Goal: Task Accomplishment & Management: Manage account settings

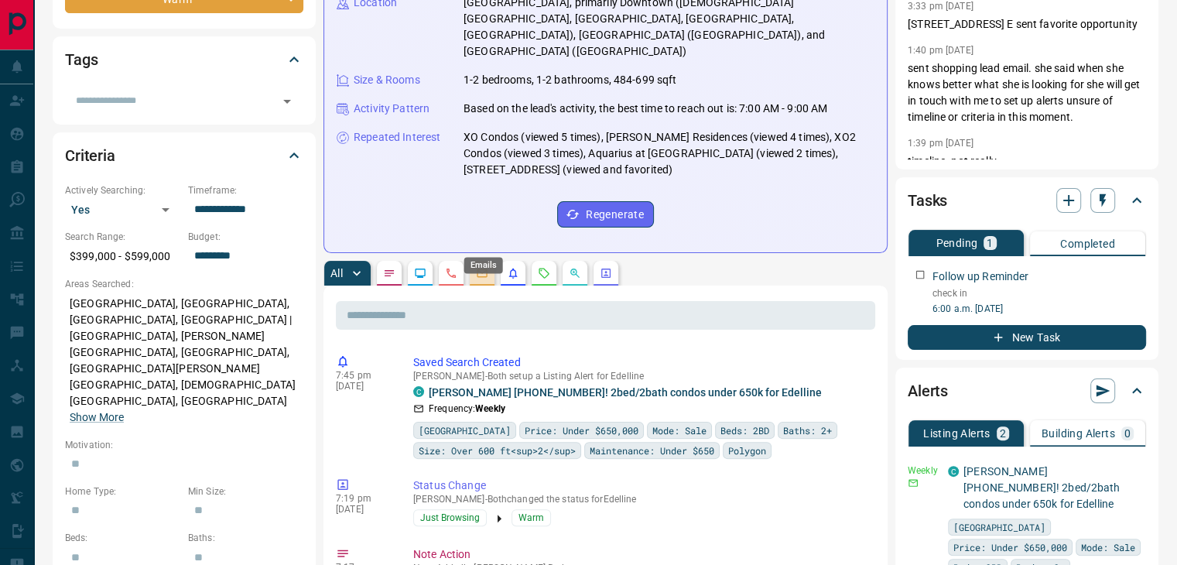
click at [480, 267] on icon "Emails" at bounding box center [482, 273] width 12 height 12
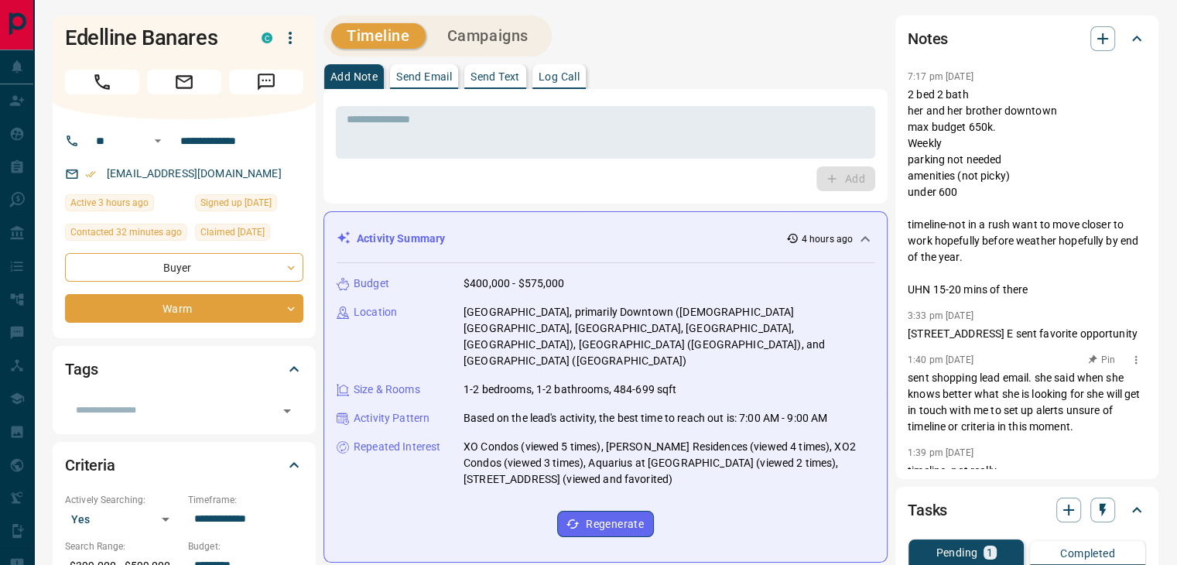
scroll to position [59, 0]
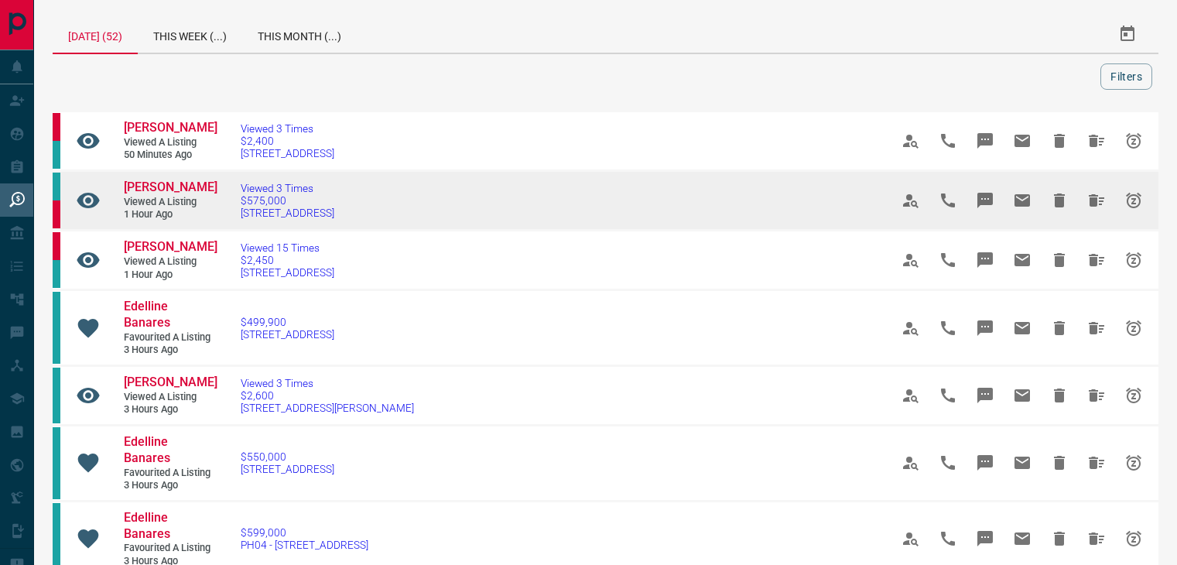
scroll to position [77, 0]
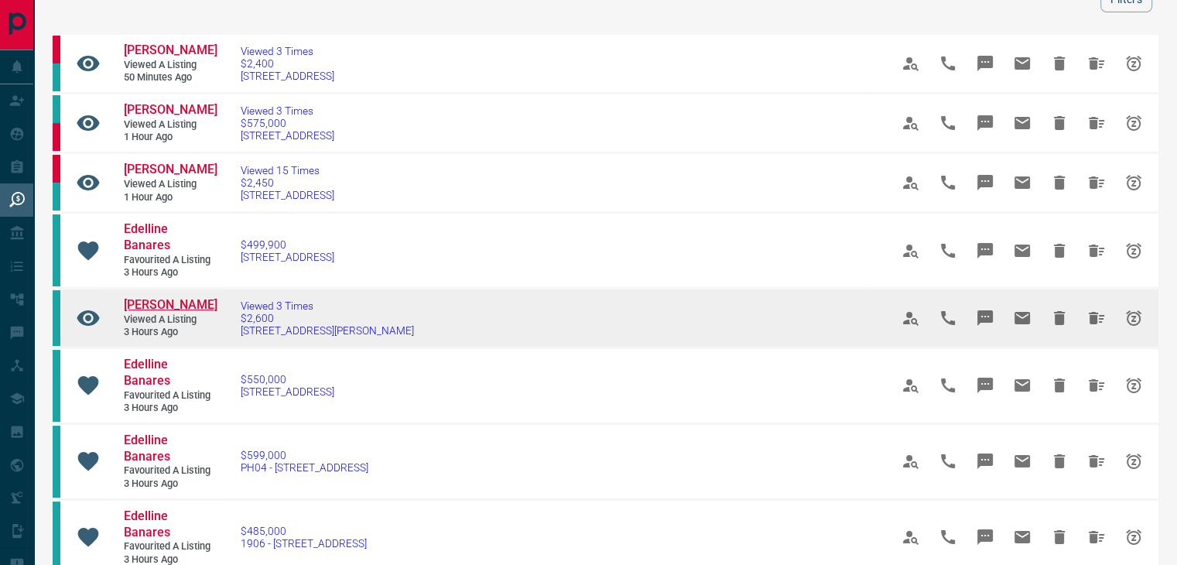
click at [153, 298] on span "[PERSON_NAME]" at bounding box center [171, 304] width 94 height 15
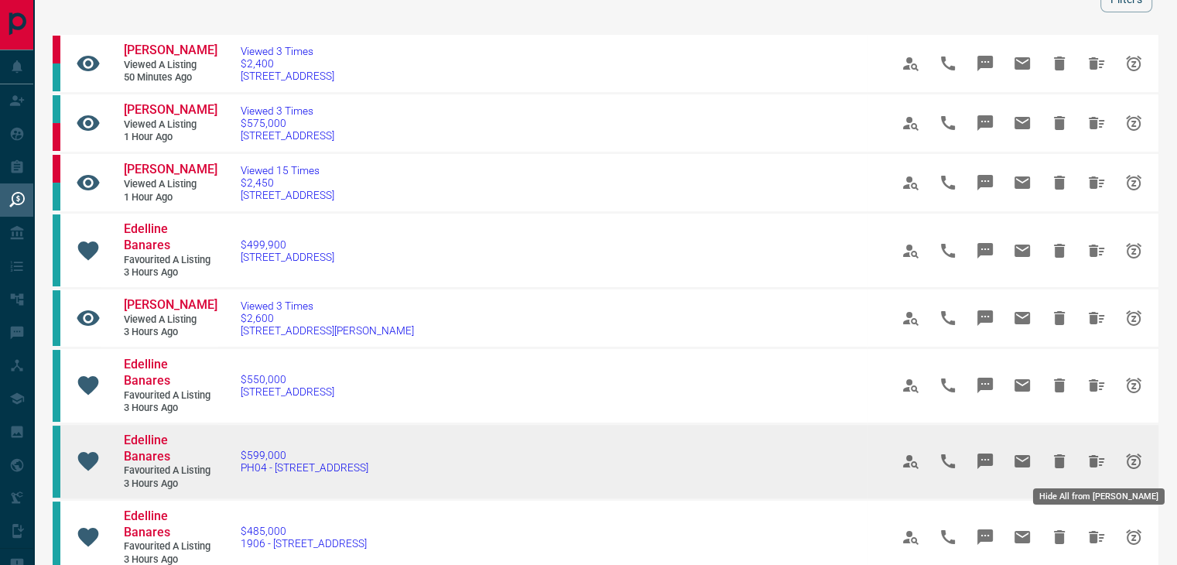
click at [1088, 462] on icon "Hide All from Edelline Banares" at bounding box center [1096, 461] width 19 height 19
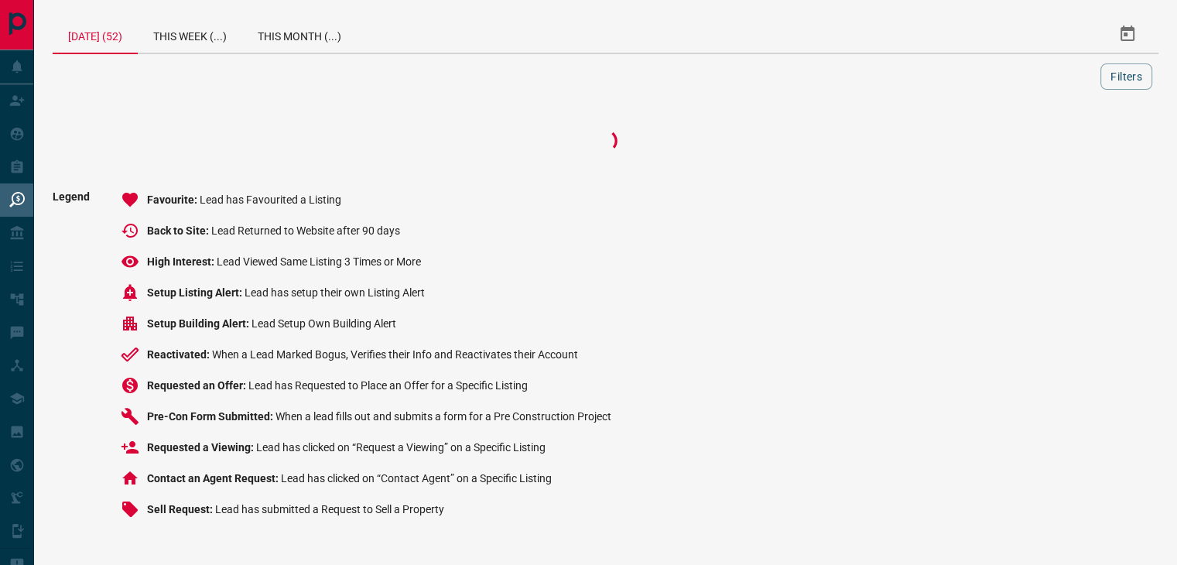
scroll to position [0, 0]
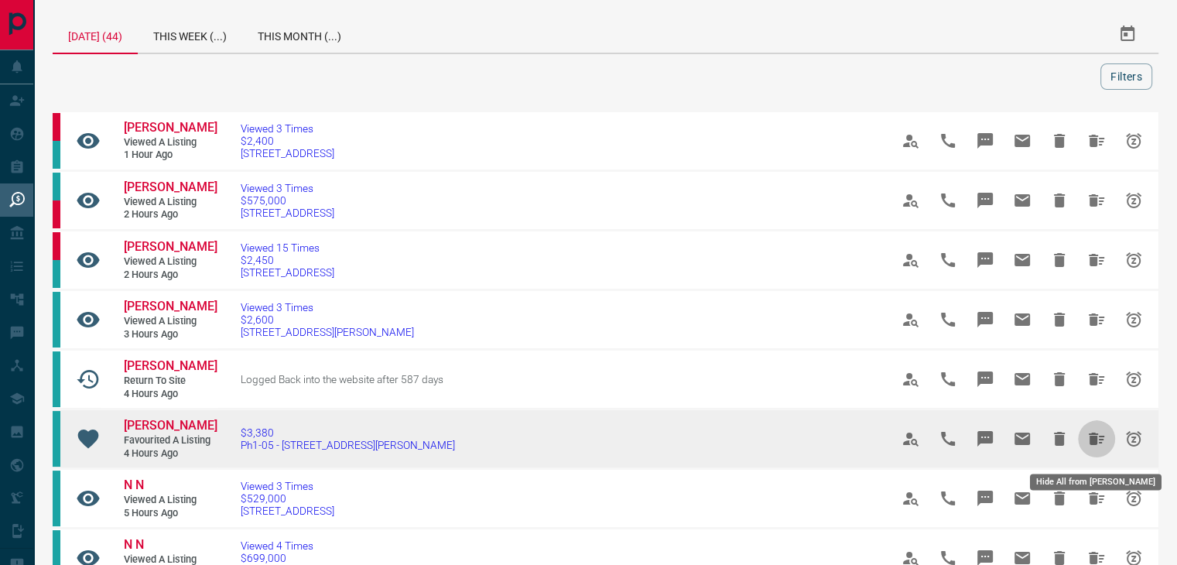
click at [1087, 446] on icon "Hide All from Jennifer Morawetz" at bounding box center [1096, 438] width 19 height 19
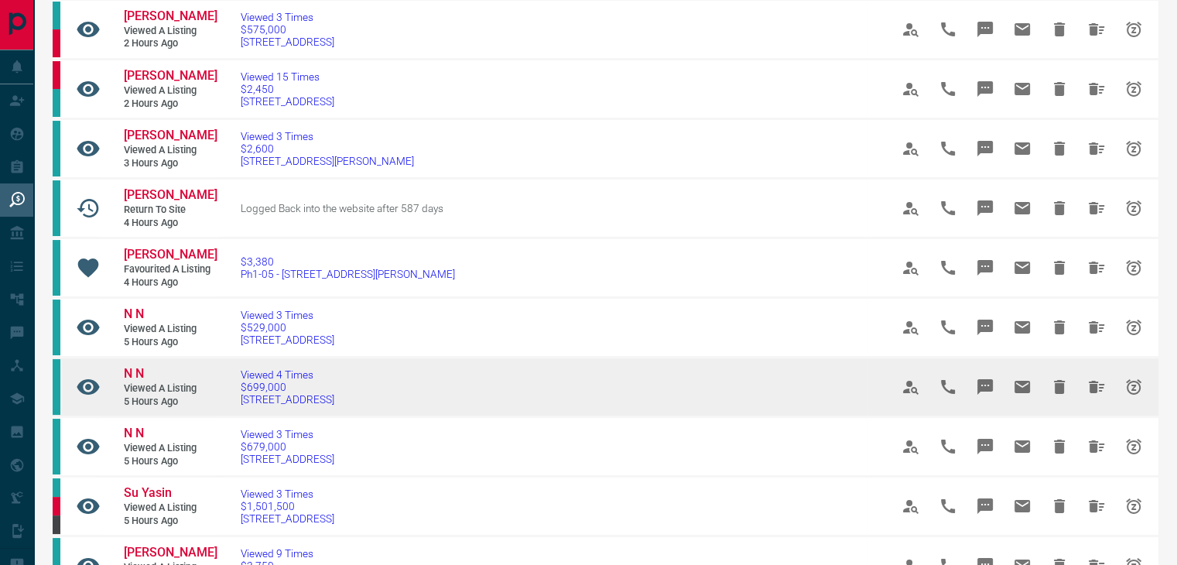
scroll to position [232, 0]
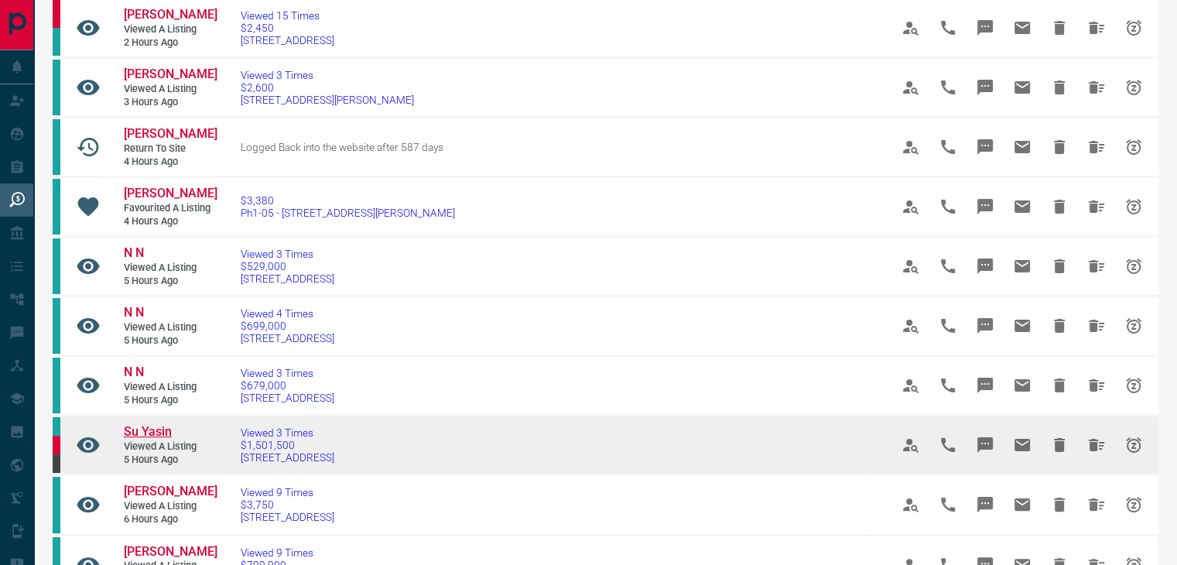
click at [146, 439] on span "Su Yasin" at bounding box center [148, 431] width 48 height 15
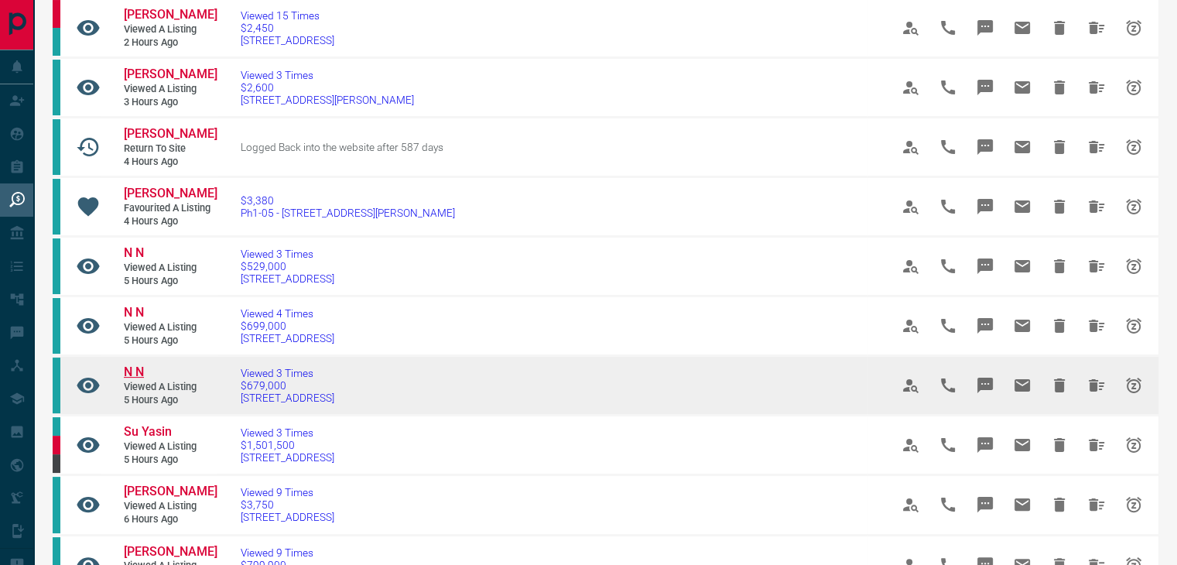
click at [137, 379] on span "N N" at bounding box center [134, 371] width 20 height 15
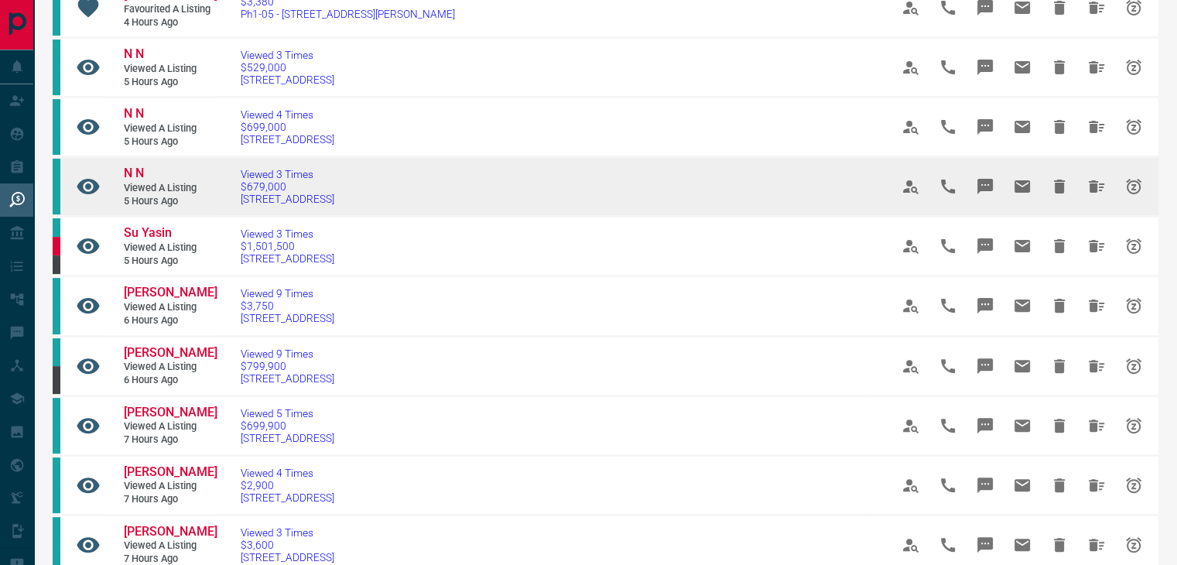
scroll to position [464, 0]
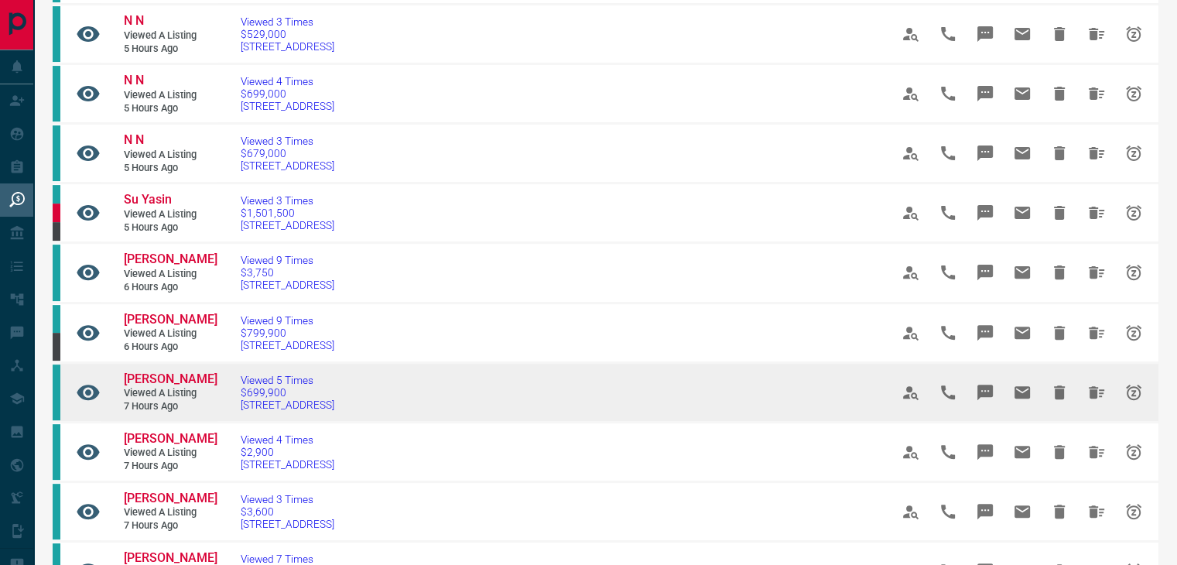
click at [121, 412] on td "[PERSON_NAME] Viewed a Listing 7 hours ago" at bounding box center [159, 392] width 116 height 57
click at [146, 388] on link "[PERSON_NAME]" at bounding box center [170, 379] width 93 height 16
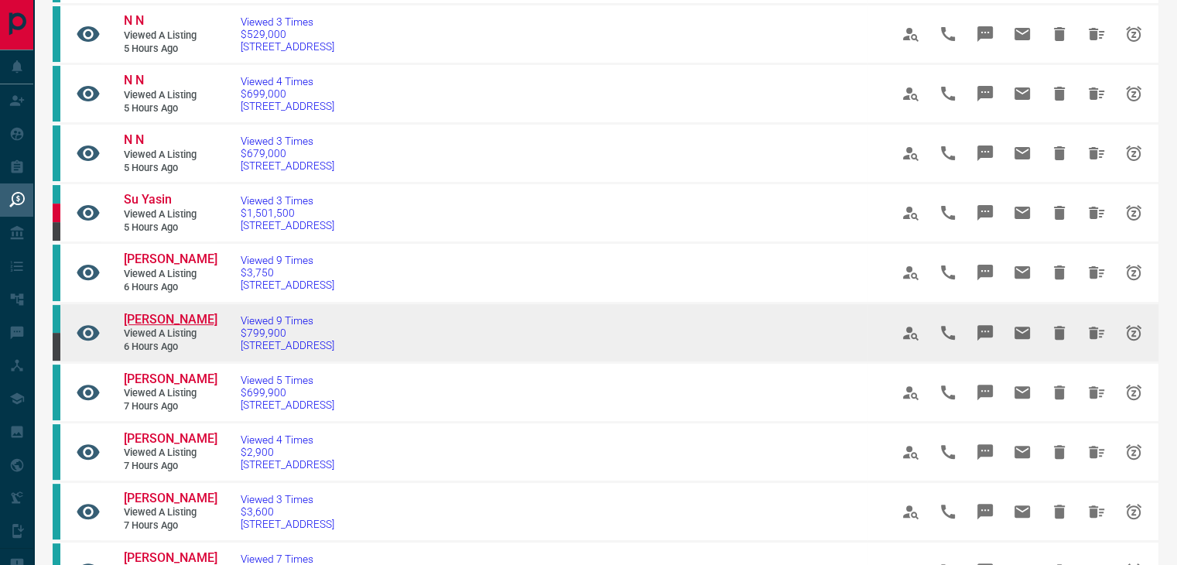
click at [152, 326] on span "[PERSON_NAME]" at bounding box center [171, 319] width 94 height 15
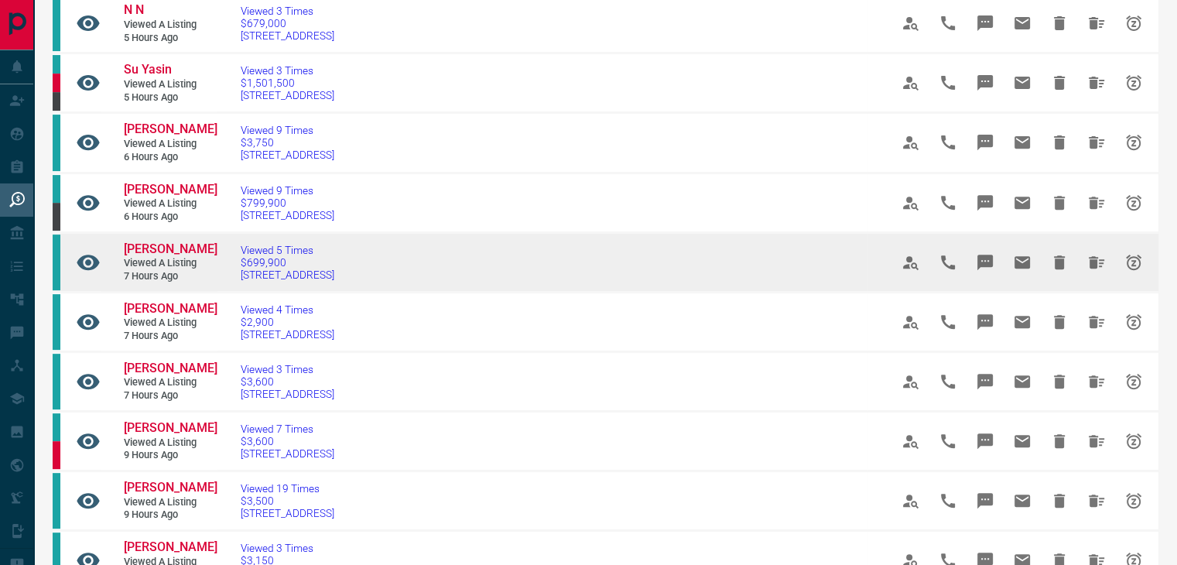
scroll to position [619, 0]
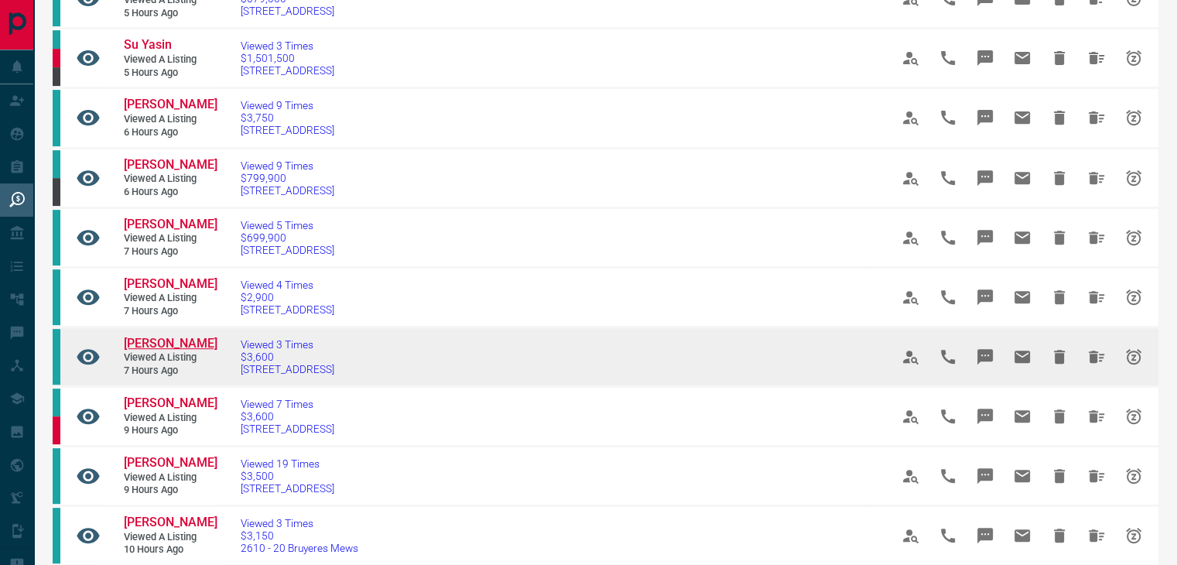
click at [136, 350] on span "[PERSON_NAME]" at bounding box center [171, 343] width 94 height 15
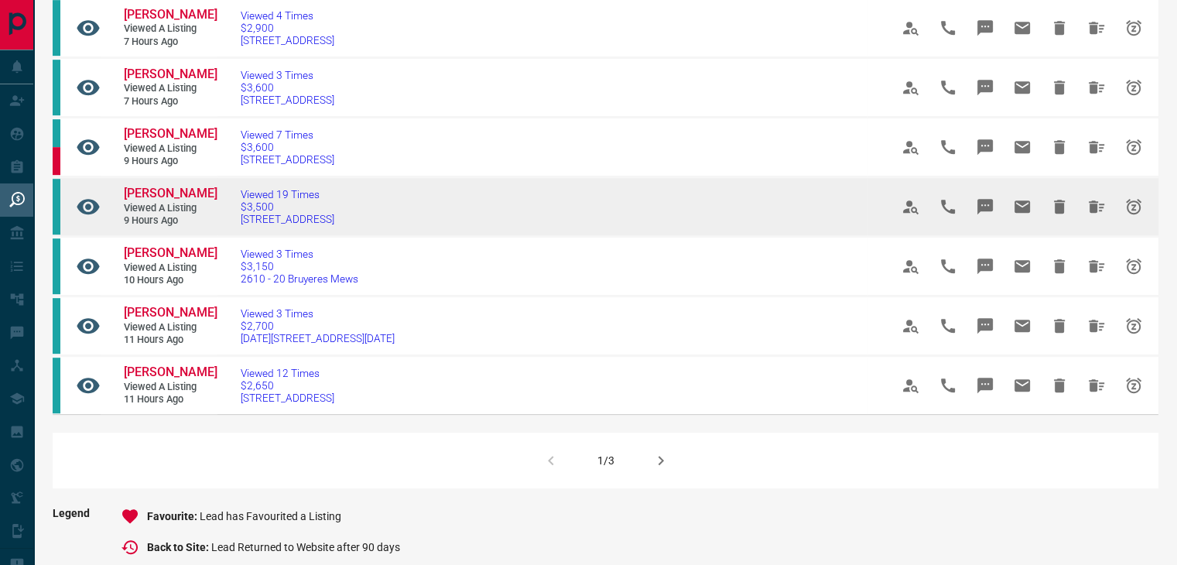
scroll to position [928, 0]
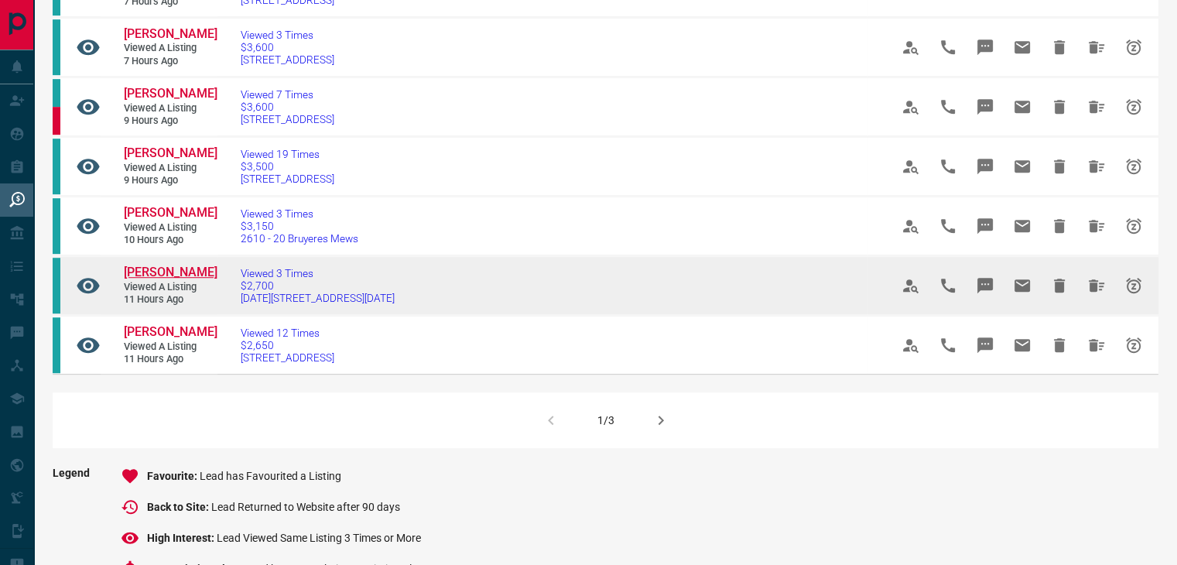
click at [162, 279] on span "[PERSON_NAME]" at bounding box center [171, 272] width 94 height 15
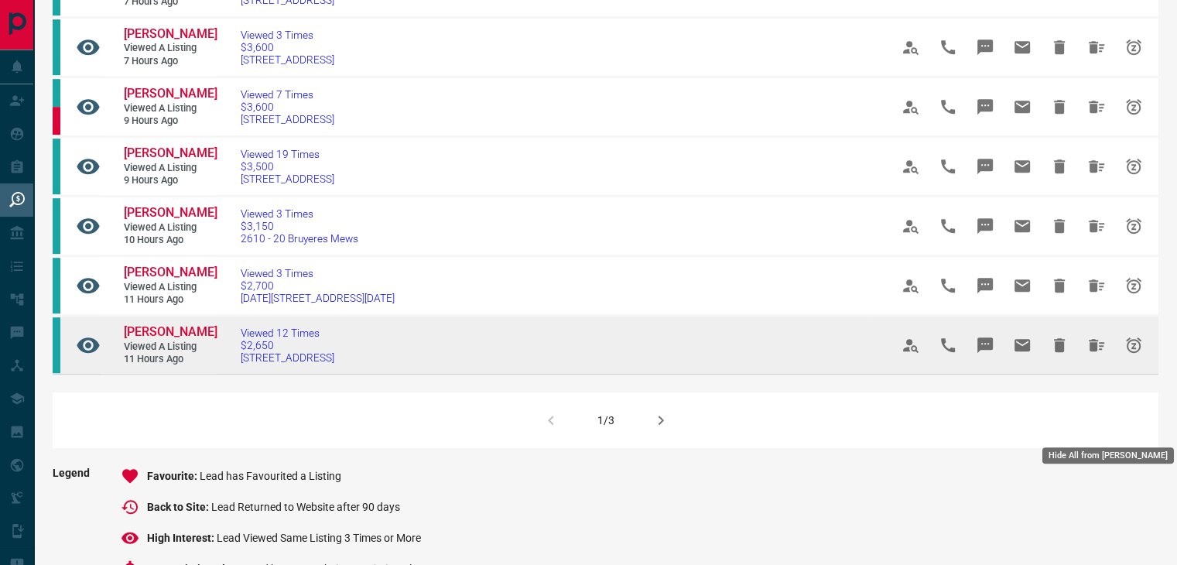
click at [1098, 351] on icon "Hide All from Catherine C" at bounding box center [1095, 345] width 15 height 12
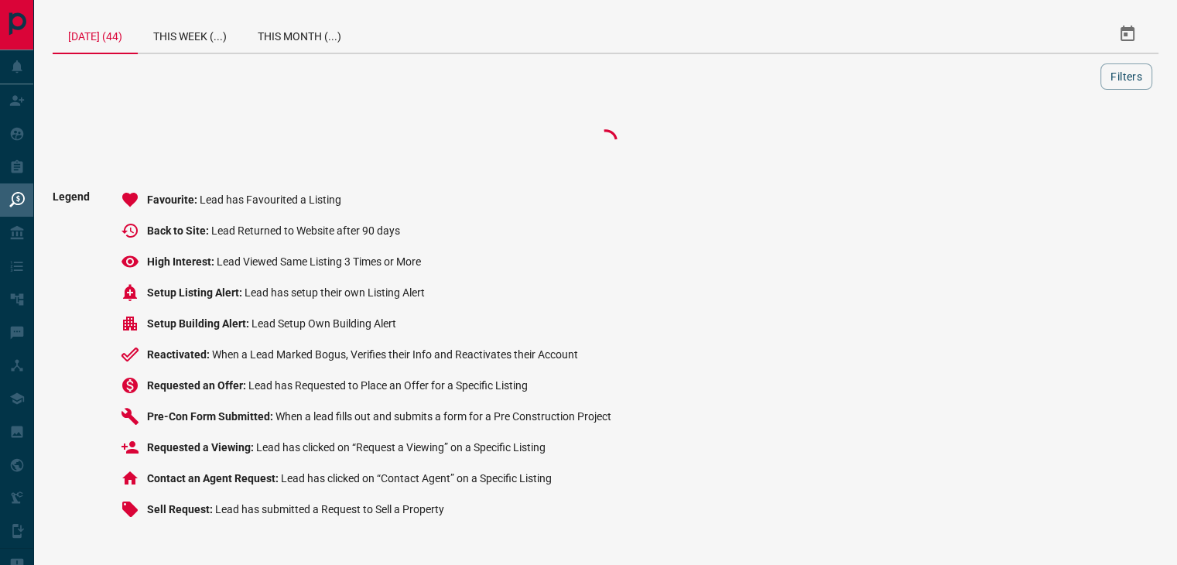
scroll to position [0, 0]
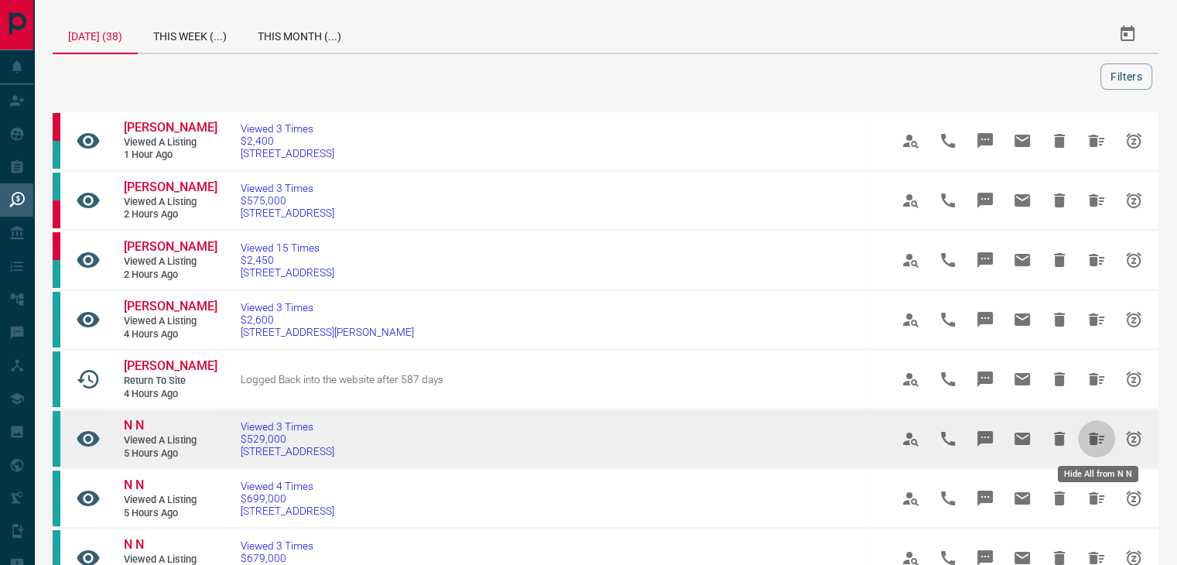
click at [1098, 439] on icon "Hide All from N N" at bounding box center [1095, 438] width 15 height 12
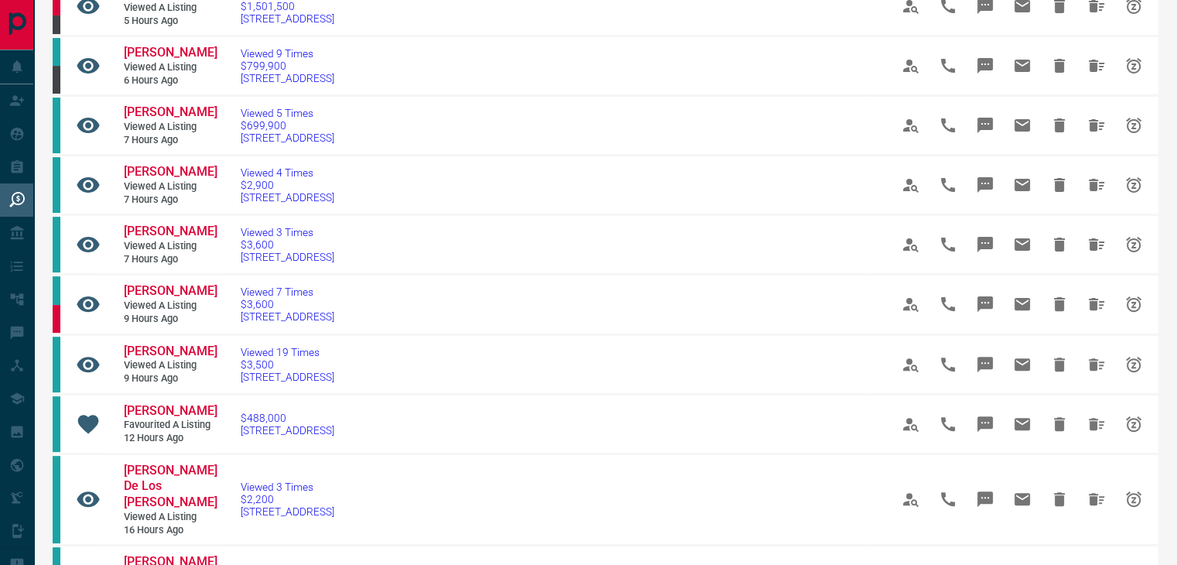
scroll to position [541, 0]
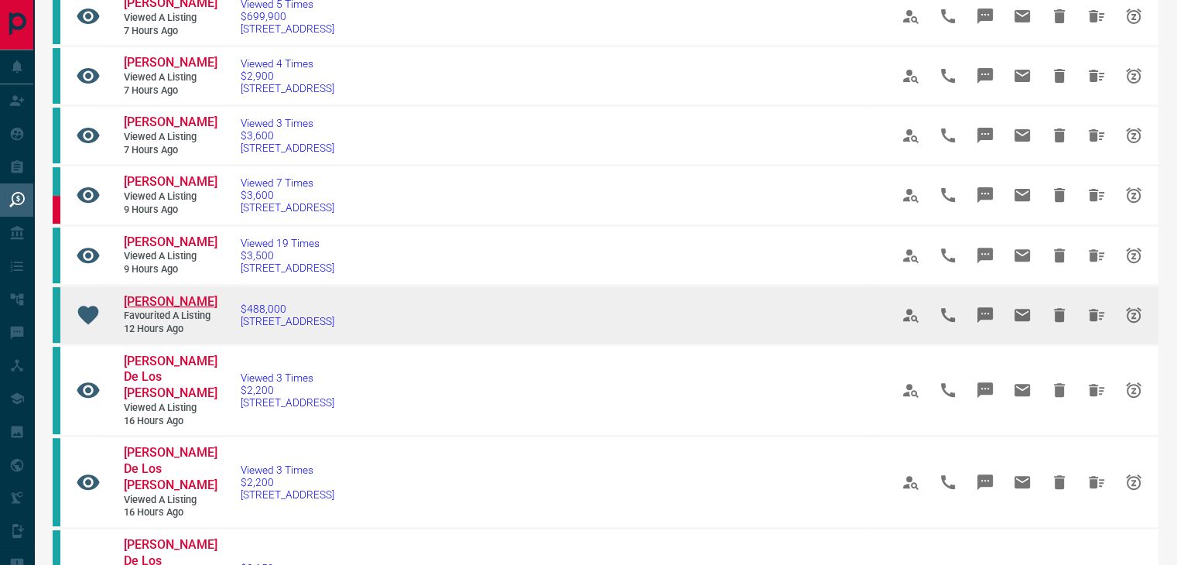
click at [167, 309] on span "[PERSON_NAME]" at bounding box center [171, 301] width 94 height 15
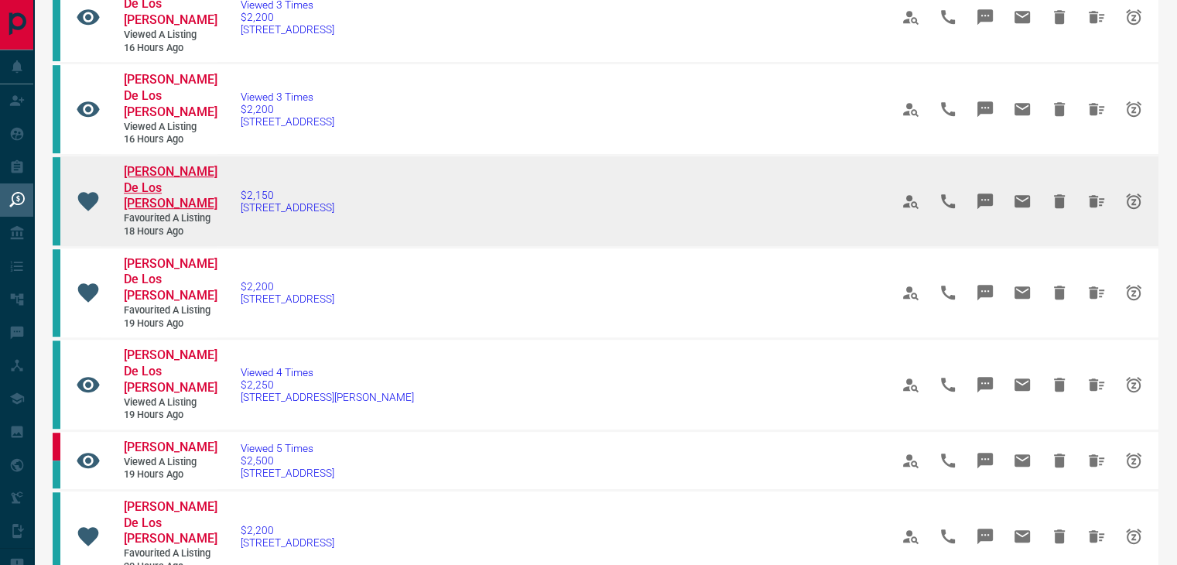
scroll to position [928, 0]
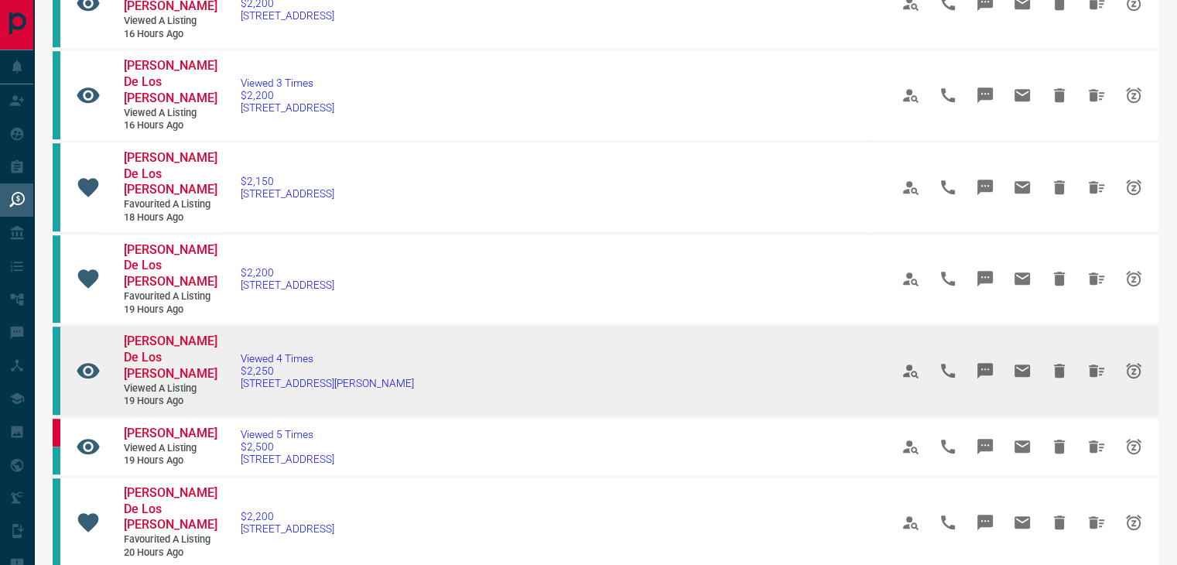
click at [186, 333] on link "[PERSON_NAME] De Los [PERSON_NAME]" at bounding box center [170, 357] width 93 height 48
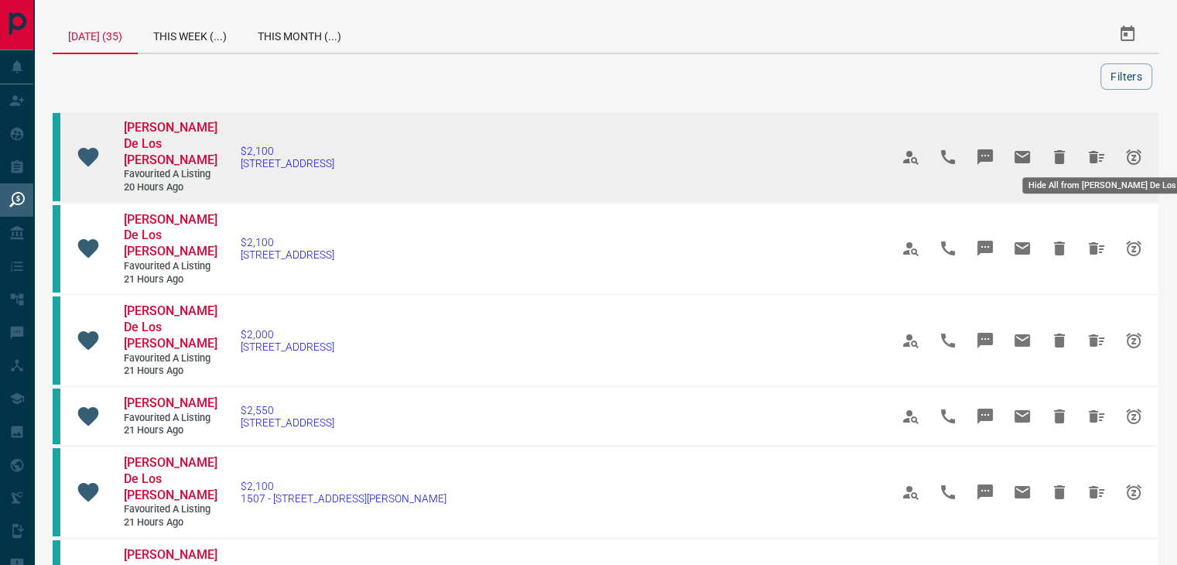
click at [1092, 151] on icon "Hide All from Charlyn De Los Reyes" at bounding box center [1095, 157] width 15 height 12
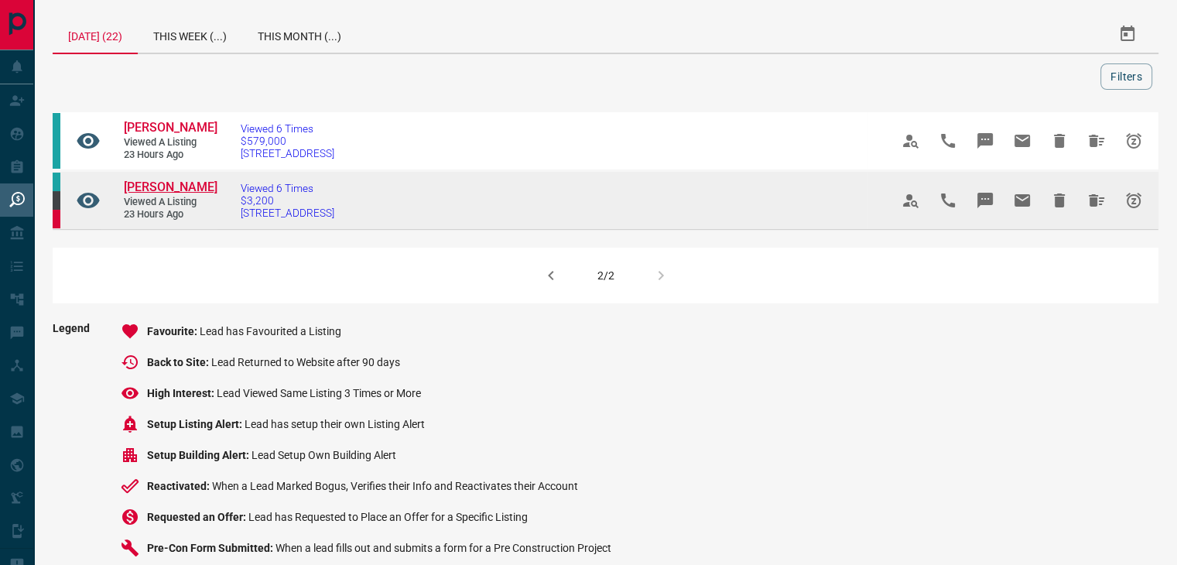
click at [139, 183] on span "[PERSON_NAME]" at bounding box center [171, 186] width 94 height 15
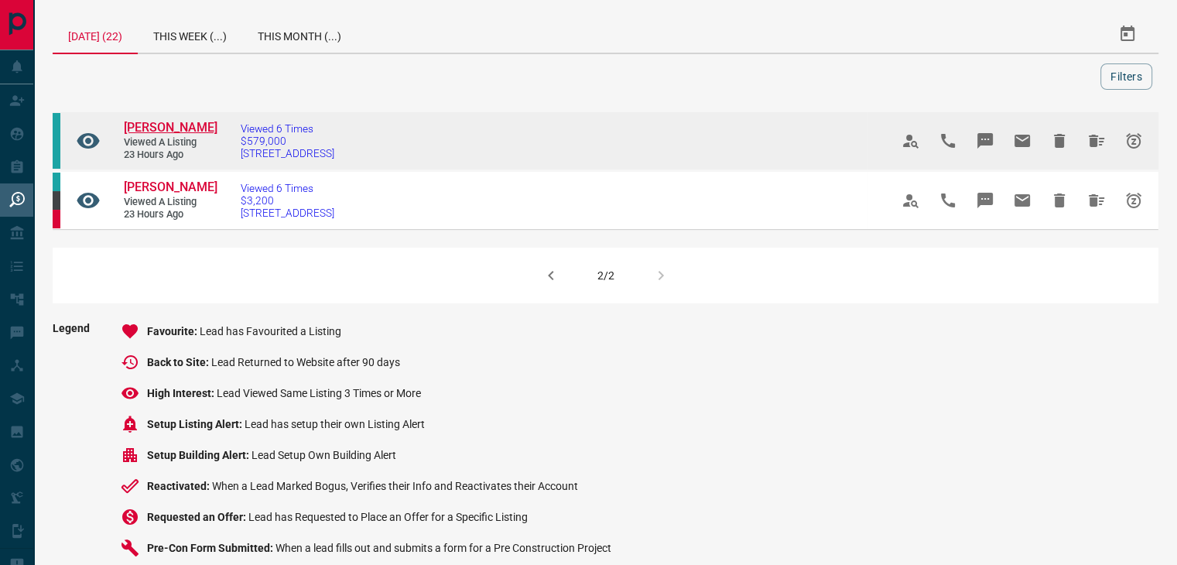
click at [149, 125] on span "[PERSON_NAME]" at bounding box center [171, 127] width 94 height 15
